Goal: Task Accomplishment & Management: Use online tool/utility

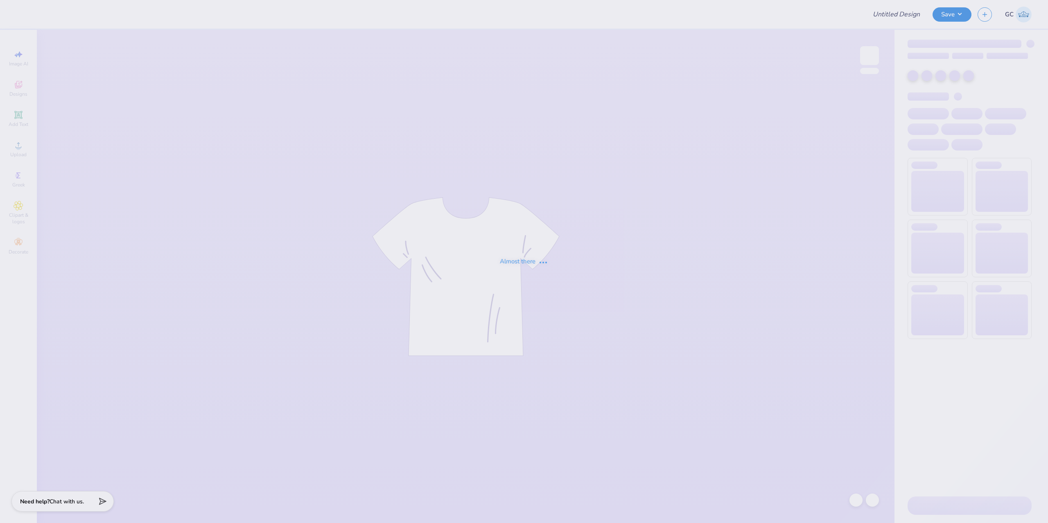
type input "[PERSON_NAME] : G ARCH"
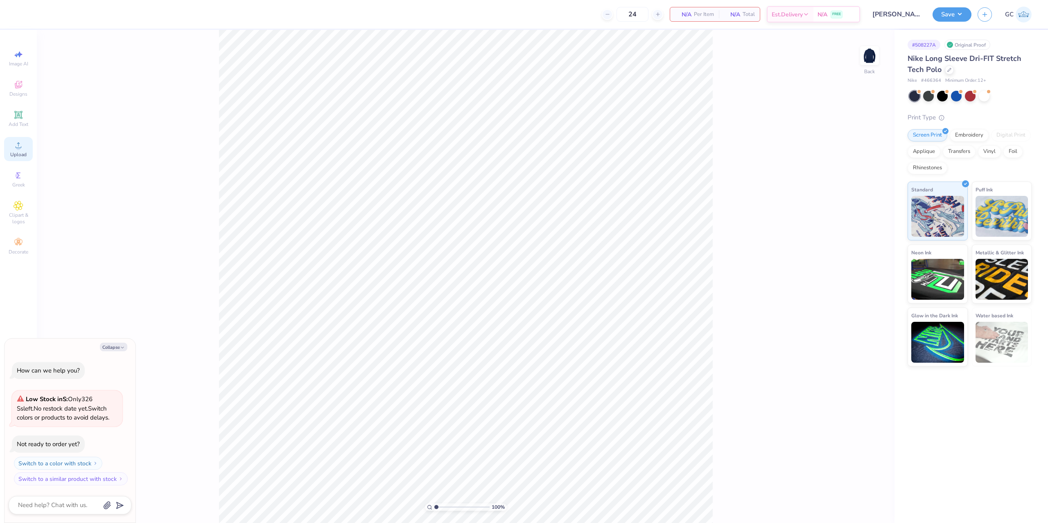
click at [15, 147] on icon at bounding box center [19, 145] width 10 height 10
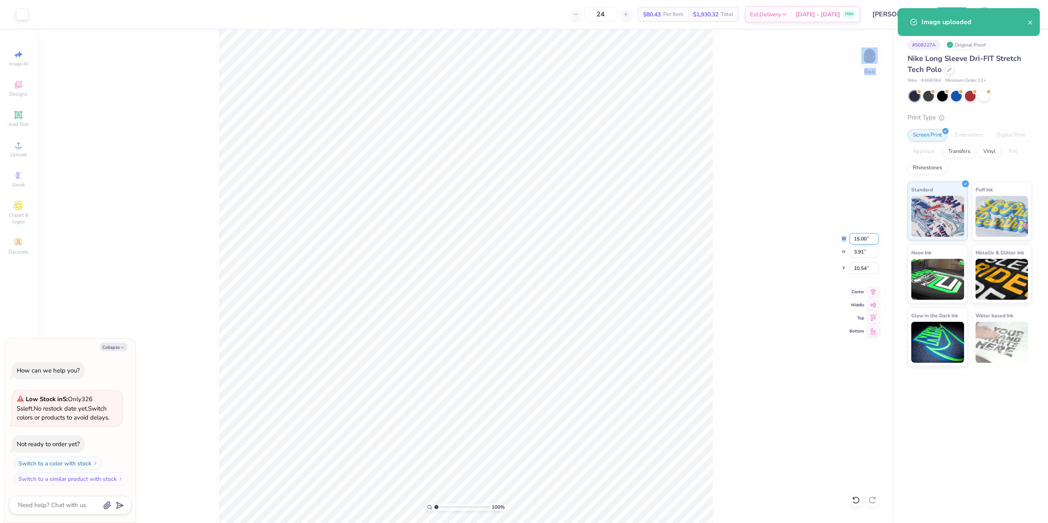
drag, startPoint x: 850, startPoint y: 237, endPoint x: 866, endPoint y: 240, distance: 16.7
click at [866, 240] on div "100 % Back W 15.00 15.00 " H 3.91 3.91 " Y 10.54 10.54 " Center Middle Top Bott…" at bounding box center [465, 277] width 857 height 494
click at [868, 240] on div "100 % Back W 15.00 H 3.91 Y 10.54 Center Middle Top Bottom" at bounding box center [465, 277] width 857 height 494
type textarea "x"
drag, startPoint x: 853, startPoint y: 239, endPoint x: 868, endPoint y: 239, distance: 14.7
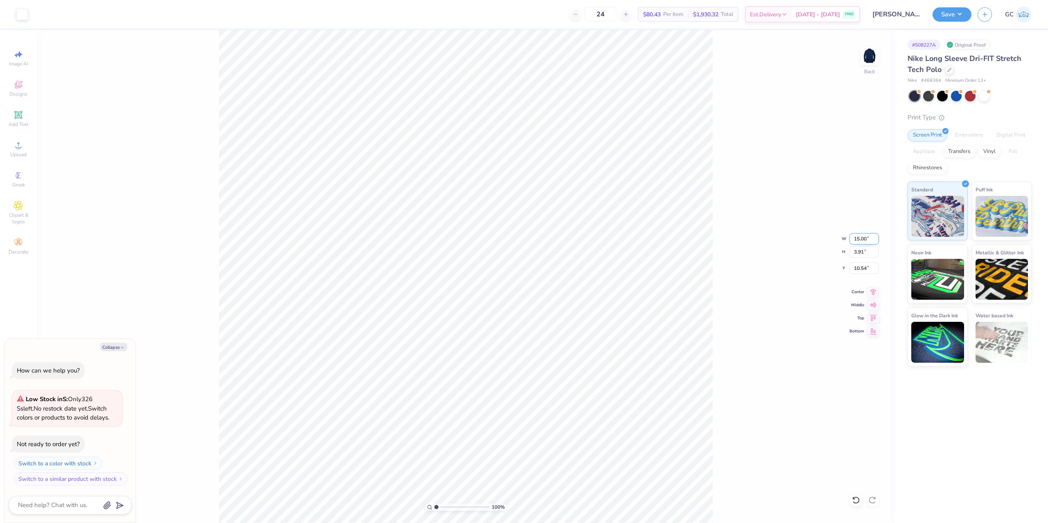
click at [868, 239] on input "15.00" at bounding box center [863, 238] width 29 height 11
type input "4"
type textarea "x"
type input "4.00"
type input "1.04"
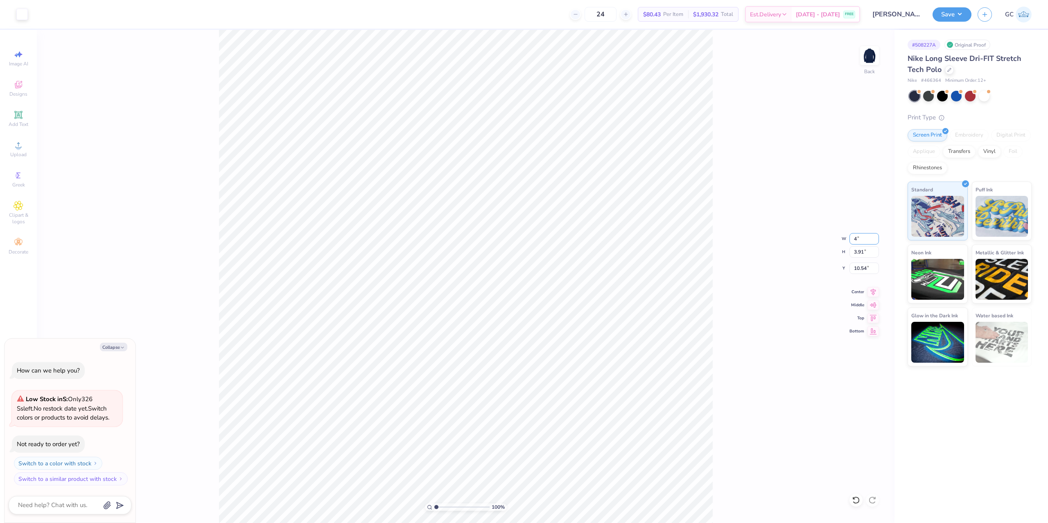
type input "11.98"
type textarea "x"
type input "3.00"
type textarea "x"
type input "4.05804149575103"
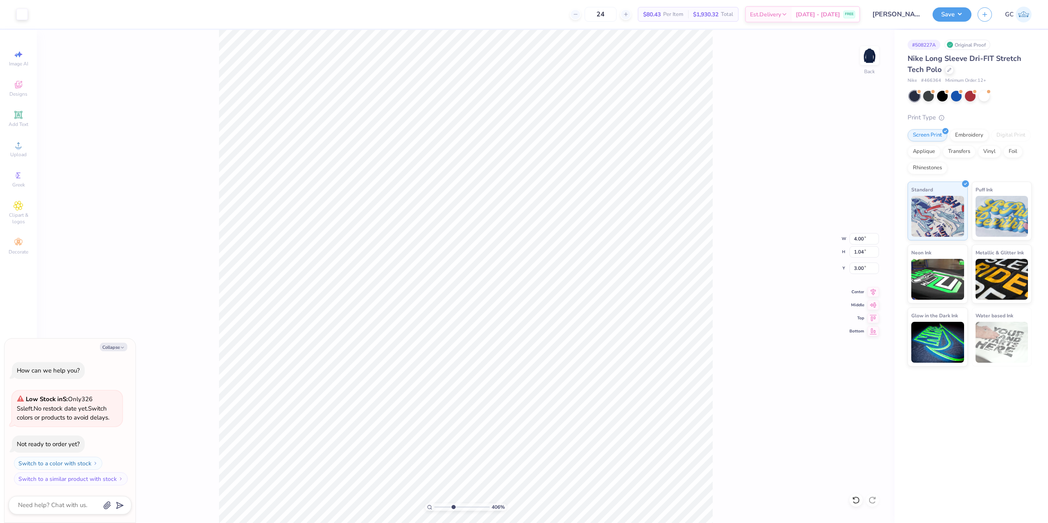
type textarea "x"
type input "4.05804149575103"
type textarea "x"
type input "1.10522621487156"
type textarea "x"
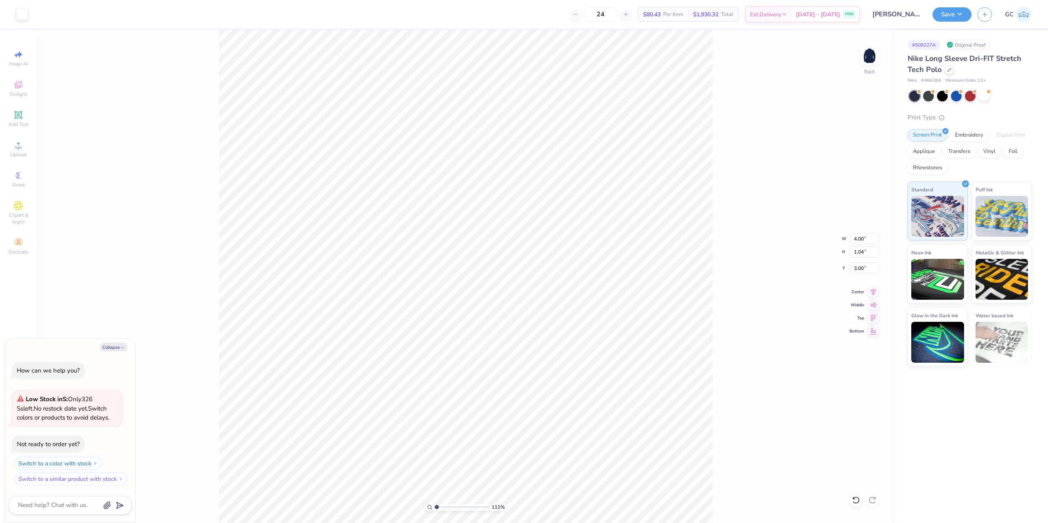
type input "1.10522621487156"
type textarea "x"
click at [958, 20] on button "Save" at bounding box center [951, 13] width 39 height 14
type input "1.10522621487156"
type textarea "x"
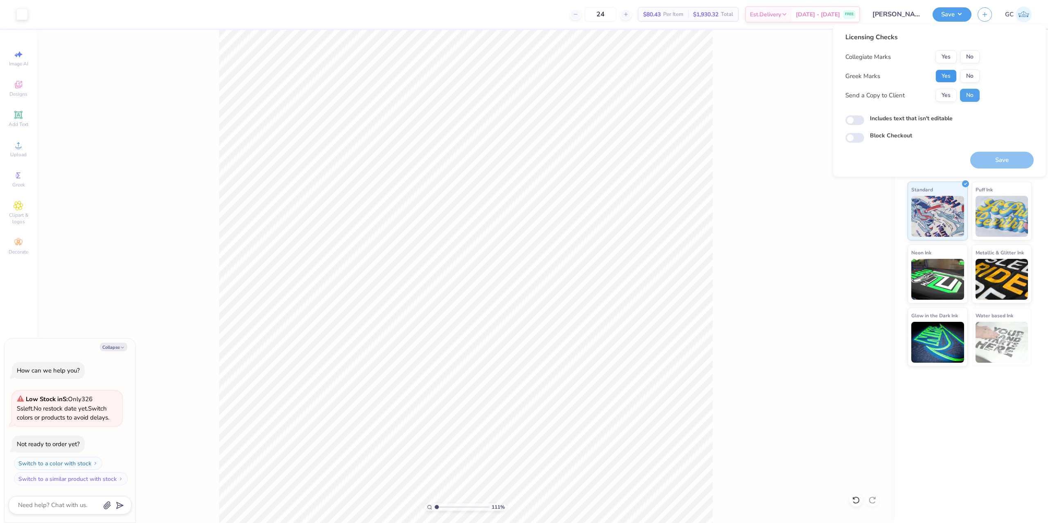
click at [949, 72] on button "Yes" at bounding box center [945, 76] width 21 height 13
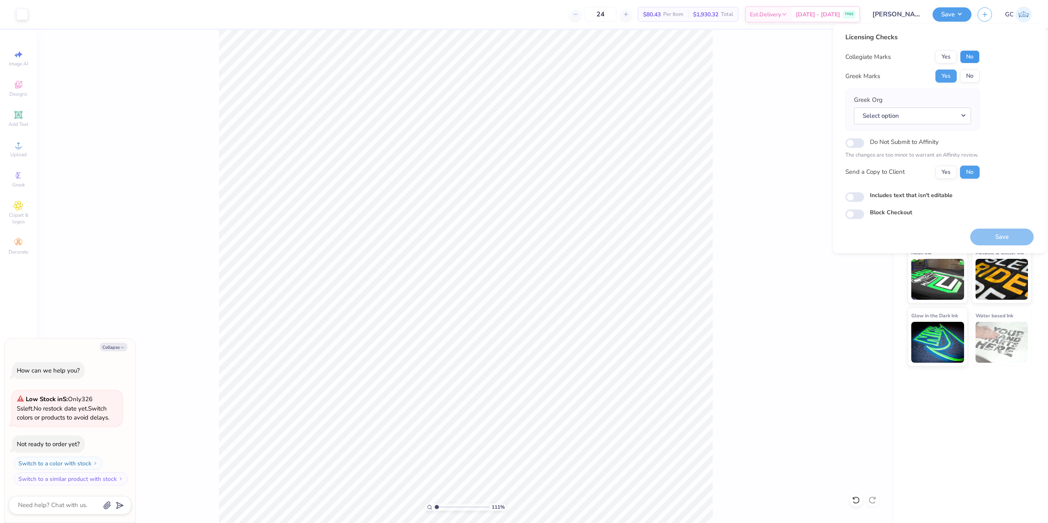
click at [975, 52] on button "No" at bounding box center [970, 56] width 20 height 13
type input "1.10522621487156"
type textarea "x"
click at [950, 108] on button "Select option" at bounding box center [912, 116] width 117 height 17
click at [975, 74] on button "No" at bounding box center [970, 76] width 20 height 13
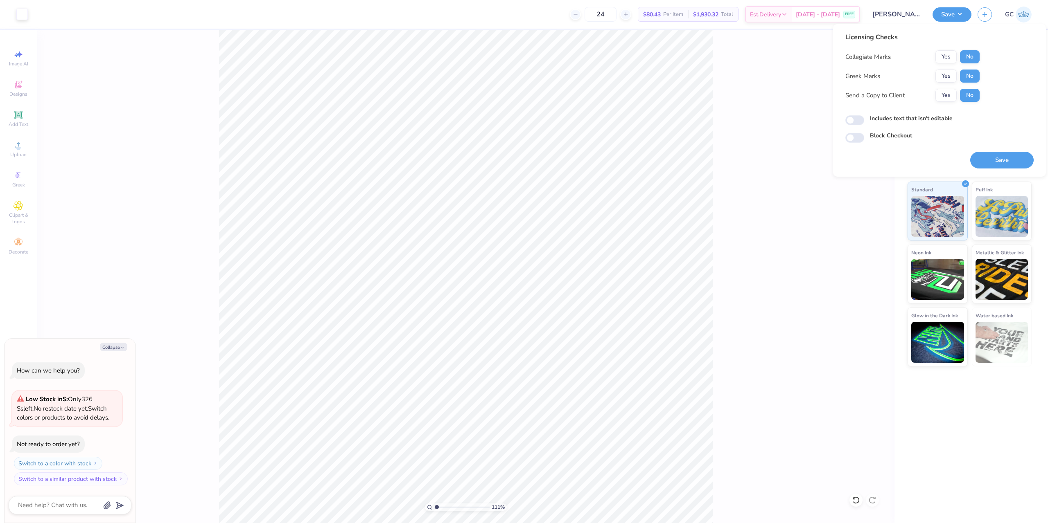
type input "1.10522621487156"
click at [1008, 160] on button "Save" at bounding box center [1001, 160] width 63 height 17
type textarea "x"
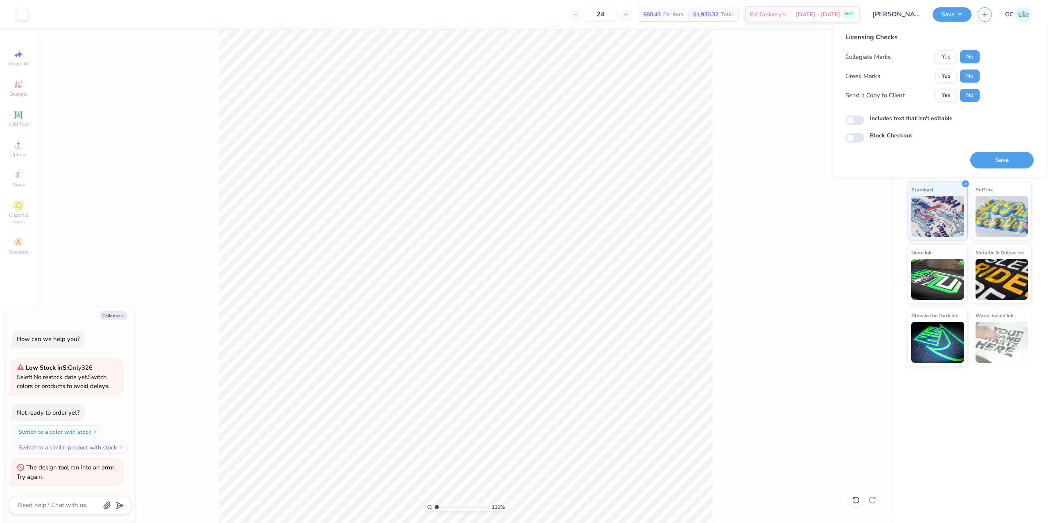
click at [723, 238] on div "111 % Back" at bounding box center [465, 277] width 857 height 494
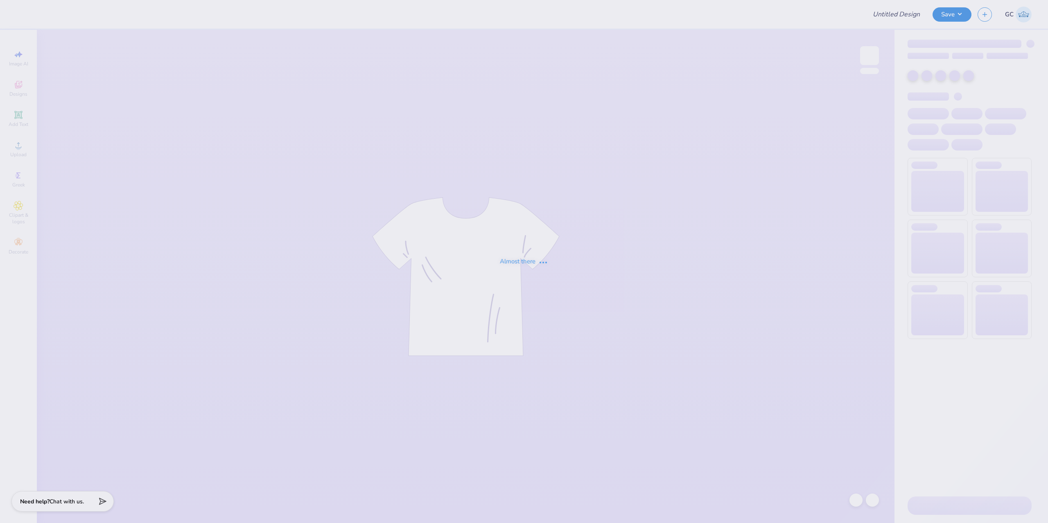
type input "[PERSON_NAME] : G ARCH"
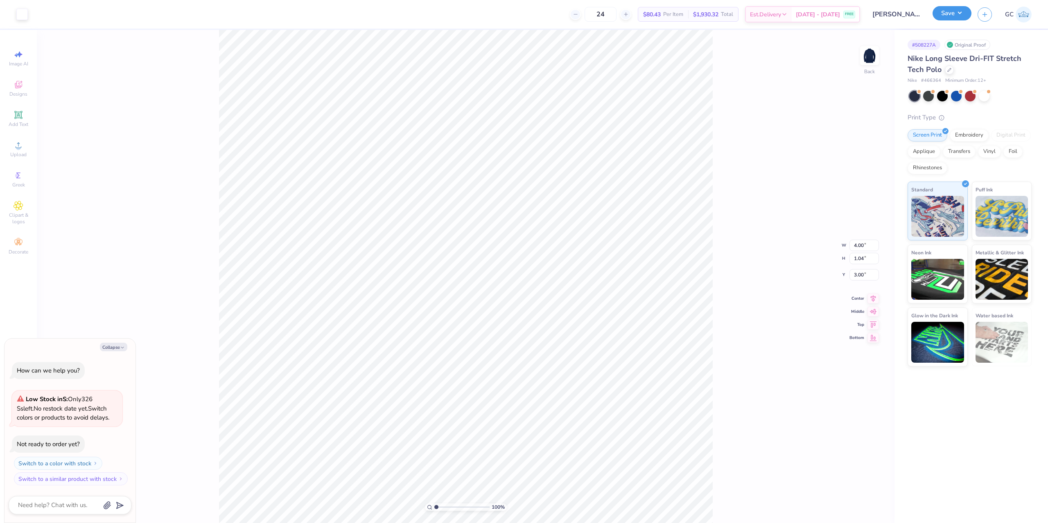
click at [961, 15] on button "Save" at bounding box center [951, 13] width 39 height 14
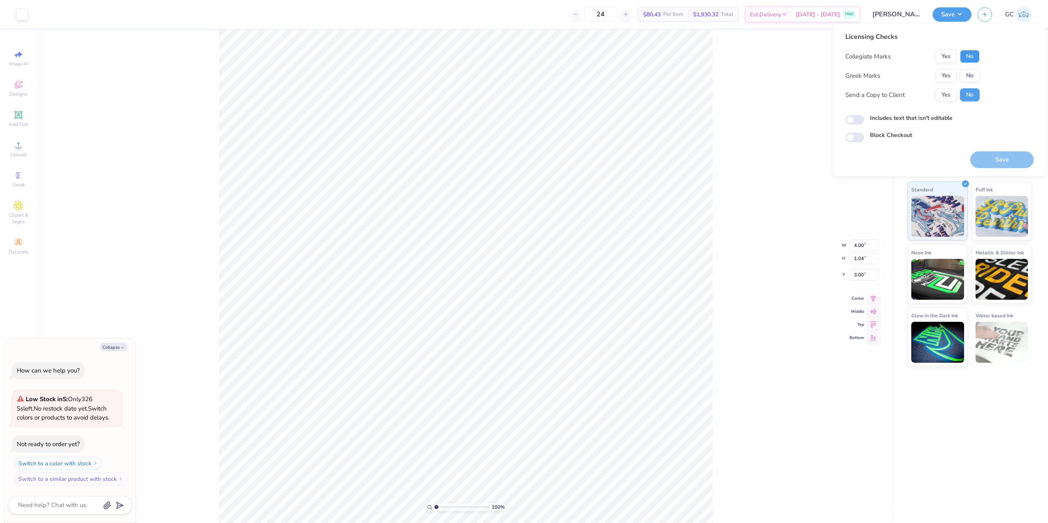
click at [970, 55] on button "No" at bounding box center [970, 56] width 20 height 13
click at [972, 77] on button "No" at bounding box center [970, 75] width 20 height 13
click at [1008, 165] on button "Save" at bounding box center [1001, 159] width 63 height 17
type textarea "x"
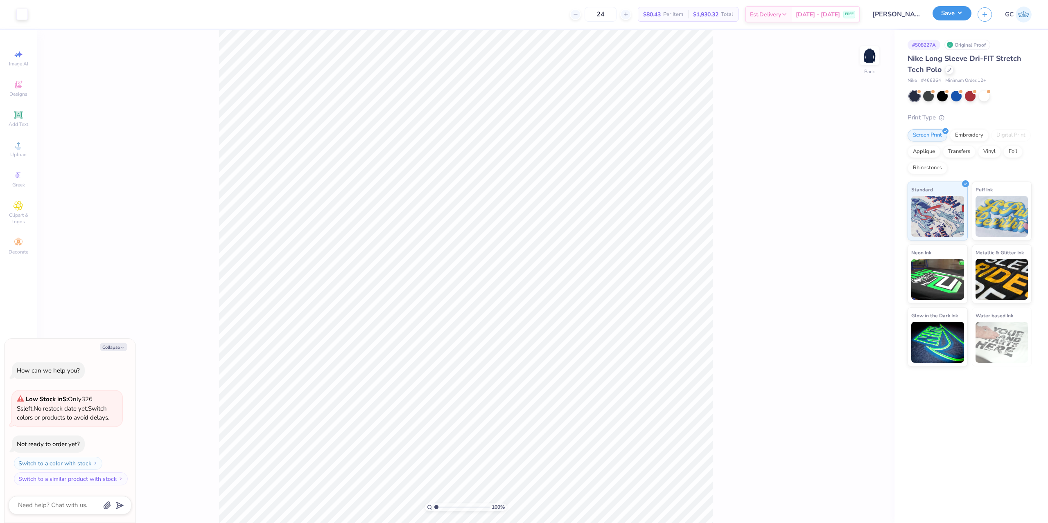
click at [957, 18] on button "Save" at bounding box center [951, 13] width 39 height 14
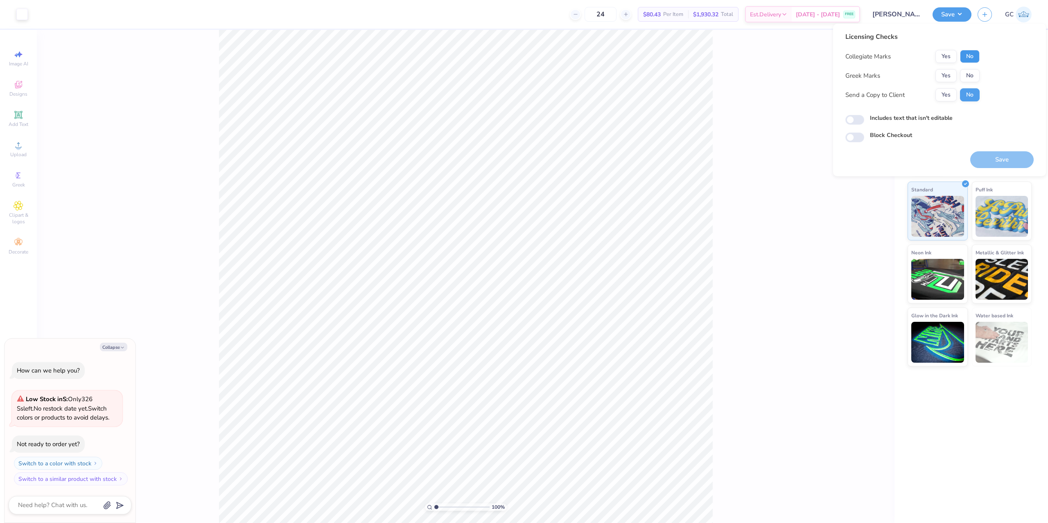
click at [969, 62] on button "No" at bounding box center [970, 56] width 20 height 13
click at [970, 74] on button "No" at bounding box center [970, 75] width 20 height 13
click at [997, 158] on button "Save" at bounding box center [1001, 159] width 63 height 17
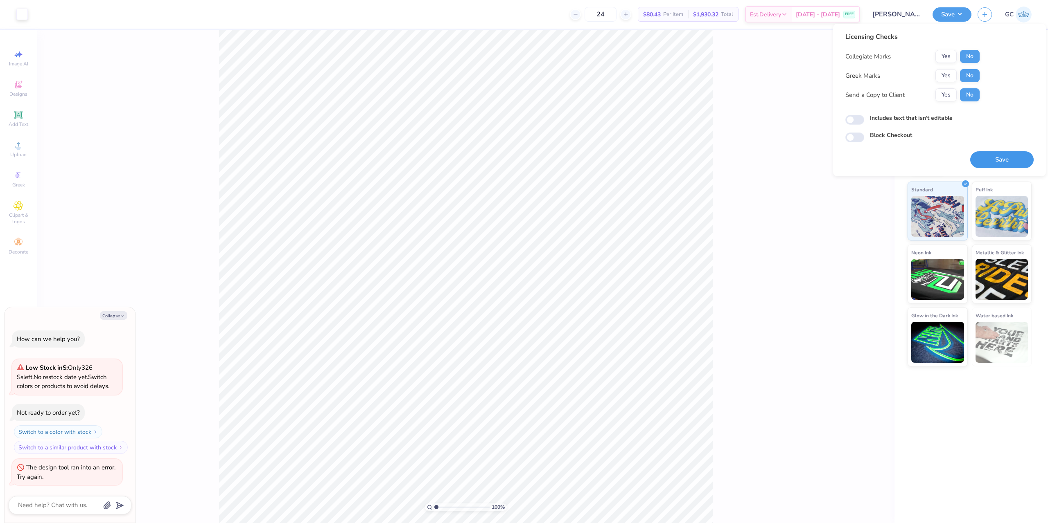
click at [995, 163] on button "Save" at bounding box center [1001, 159] width 63 height 17
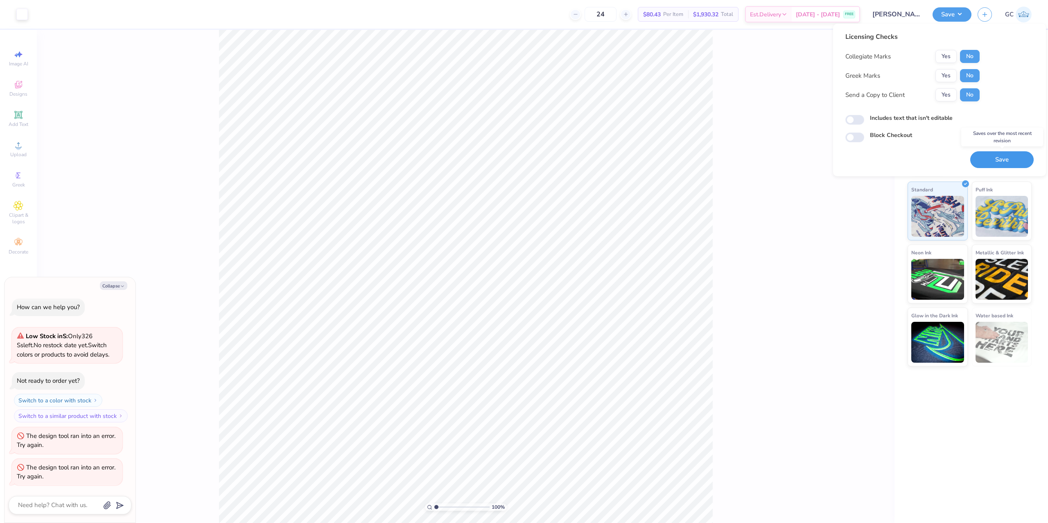
click at [984, 157] on button "Save" at bounding box center [1001, 159] width 63 height 17
type textarea "x"
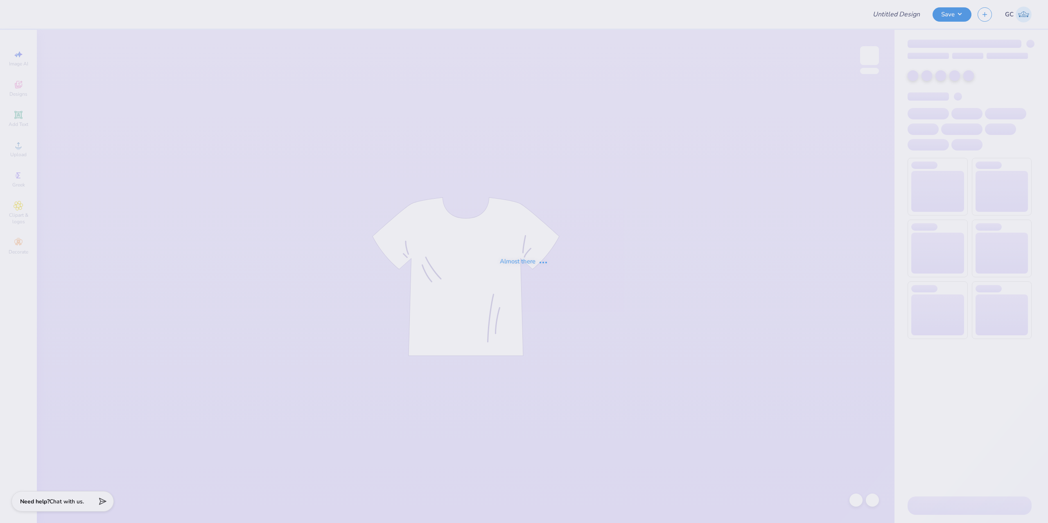
type input "[PERSON_NAME] : G ARCH"
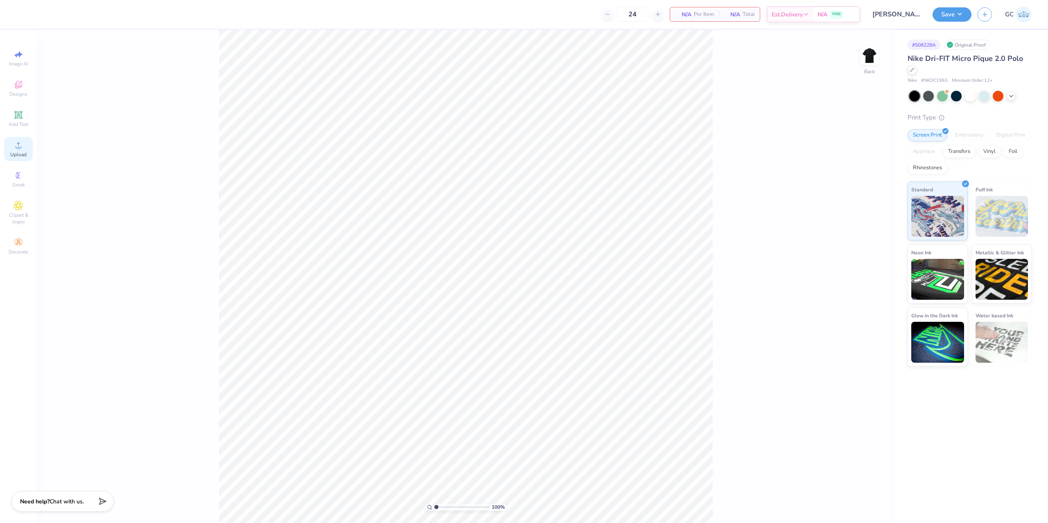
click at [17, 148] on icon at bounding box center [19, 145] width 6 height 6
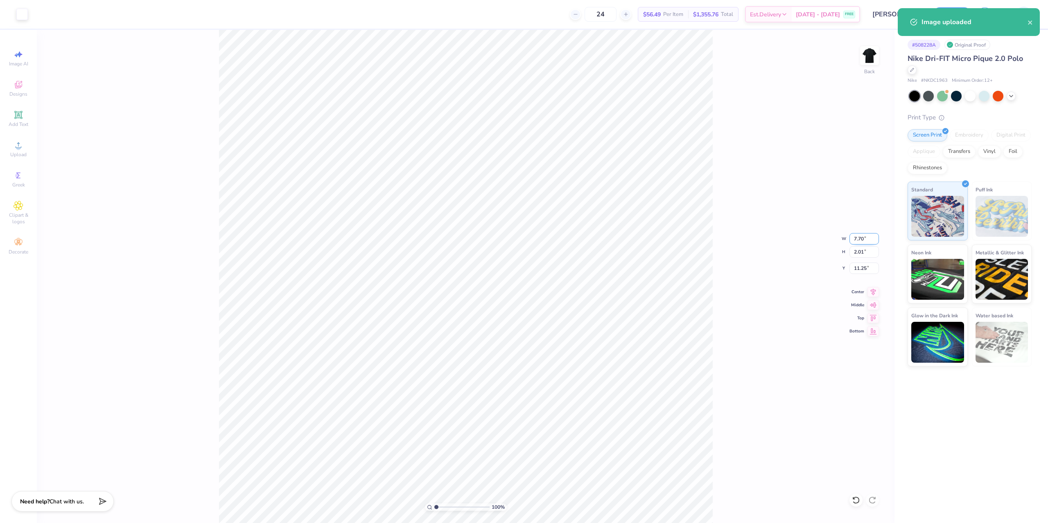
drag, startPoint x: 853, startPoint y: 241, endPoint x: 870, endPoint y: 241, distance: 17.2
click at [870, 241] on input "7.70" at bounding box center [863, 238] width 29 height 11
type input "4.00"
type input "1.04"
type input "3.00"
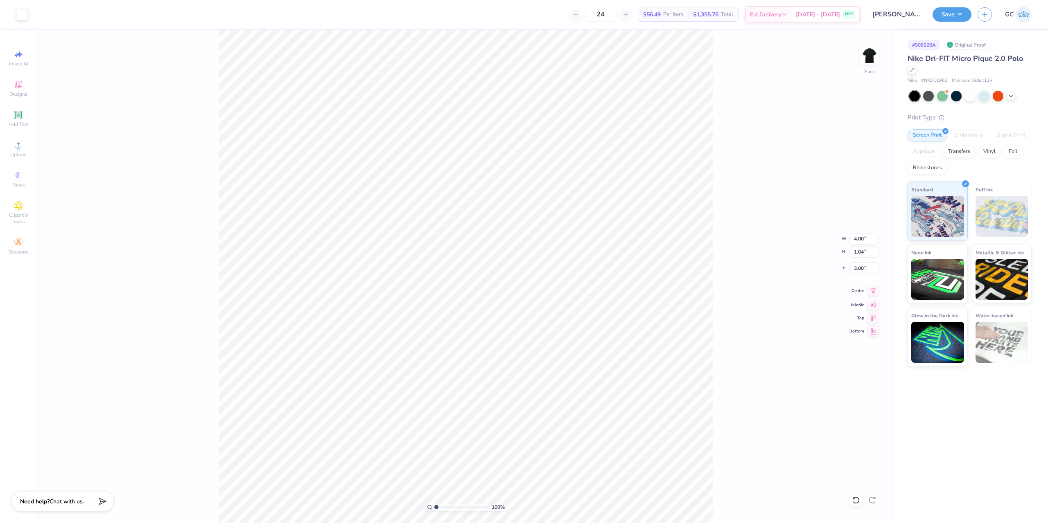
click at [875, 291] on icon at bounding box center [872, 291] width 11 height 10
click at [949, 15] on button "Save" at bounding box center [951, 13] width 39 height 14
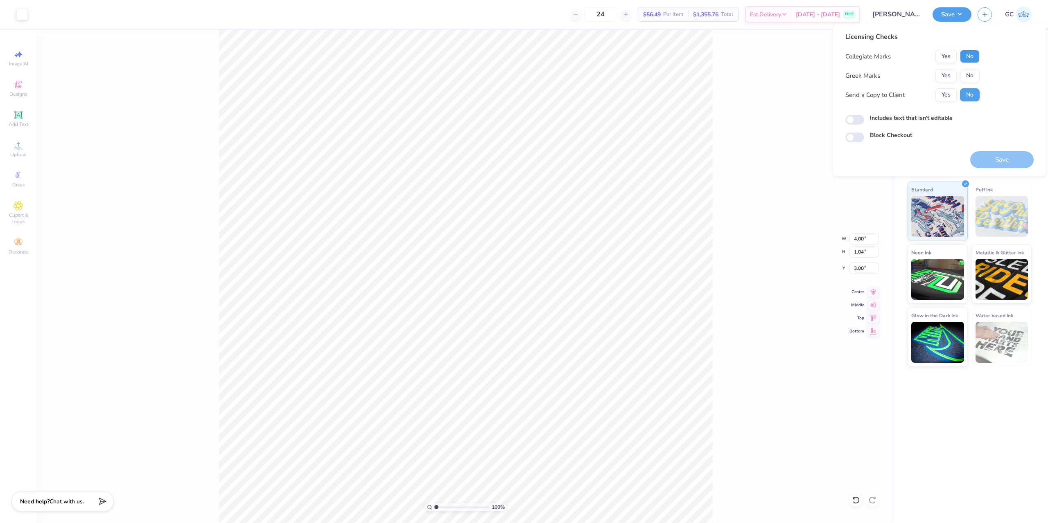
click at [974, 58] on button "No" at bounding box center [970, 56] width 20 height 13
click at [977, 73] on button "No" at bounding box center [970, 75] width 20 height 13
click at [1008, 159] on button "Save" at bounding box center [1001, 159] width 63 height 17
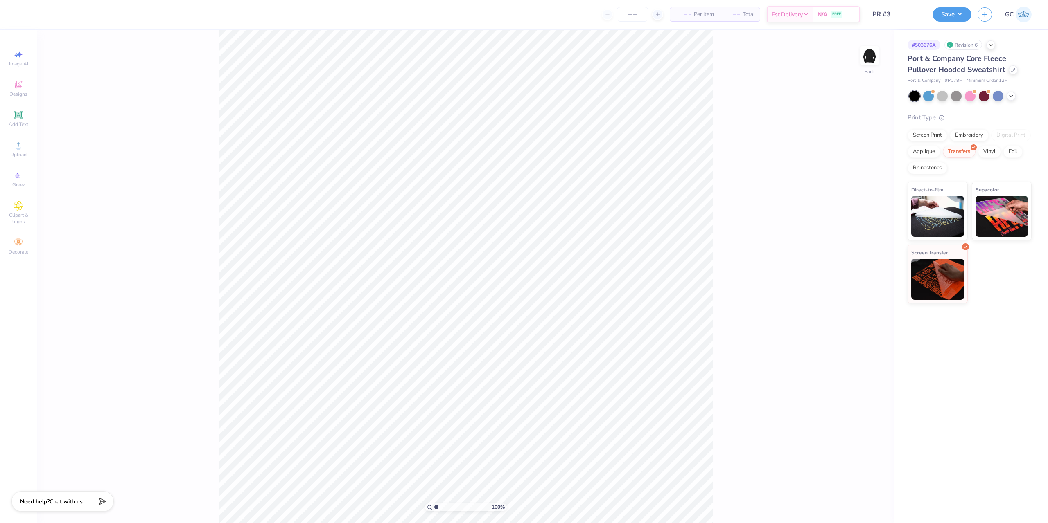
type input "transfers"
drag, startPoint x: 896, startPoint y: 56, endPoint x: 813, endPoint y: 59, distance: 83.6
type input "screen print transfer"
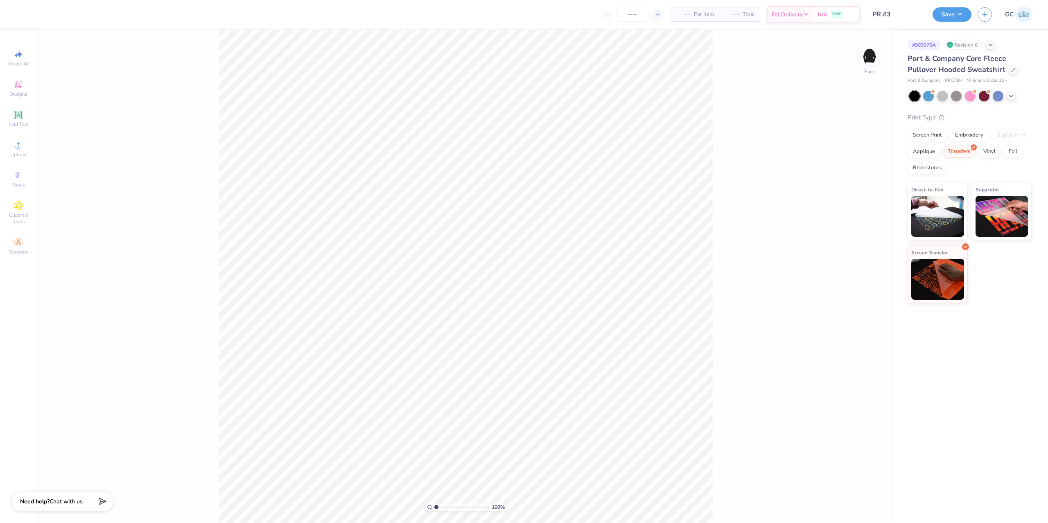
scroll to position [514, 0]
click at [894, 367] on div "# 503676A Revision 6 Port & Company Core Fleece Pullover Hooded Sweatshirt Port…" at bounding box center [970, 277] width 153 height 494
